Goal: Navigation & Orientation: Find specific page/section

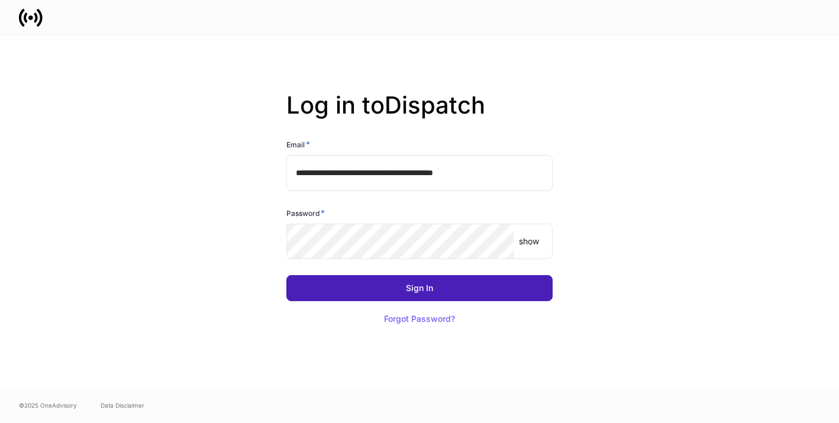
click at [380, 286] on button "Sign In" at bounding box center [419, 288] width 266 height 26
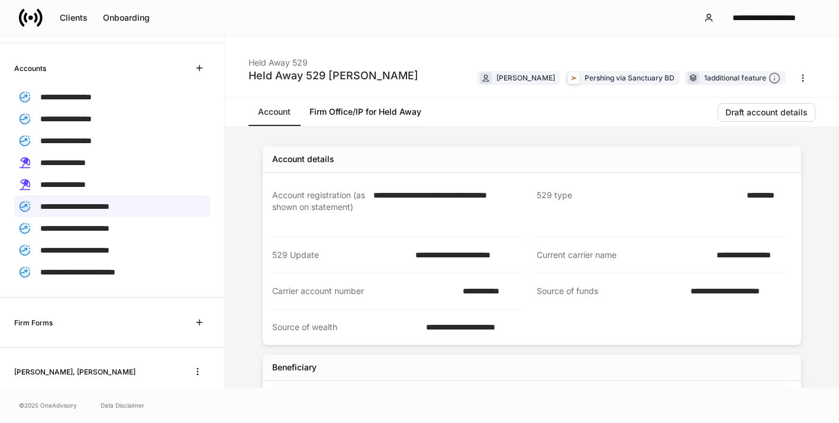
scroll to position [278, 0]
